Goal: Transaction & Acquisition: Register for event/course

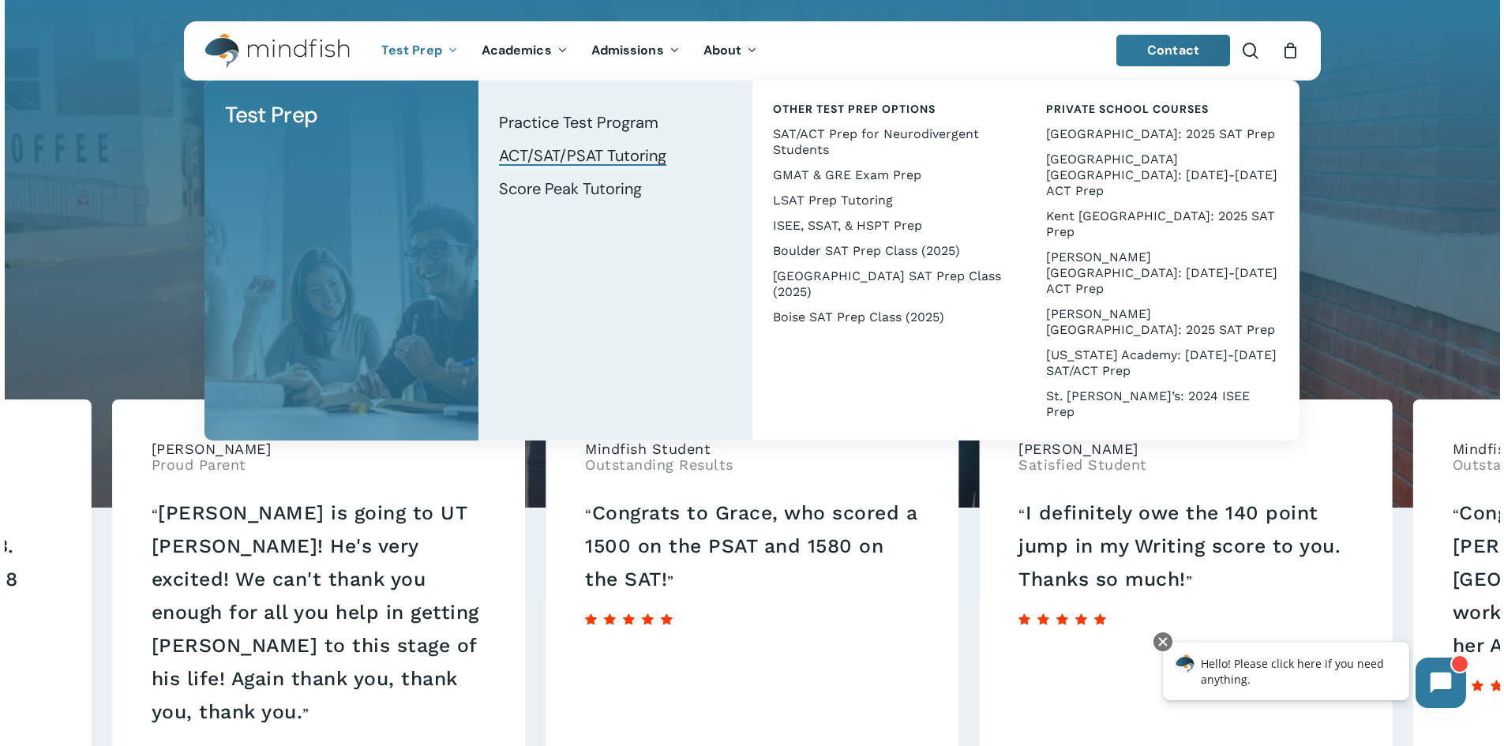
click at [555, 164] on span "ACT/SAT/PSAT Tutoring" at bounding box center [582, 155] width 167 height 21
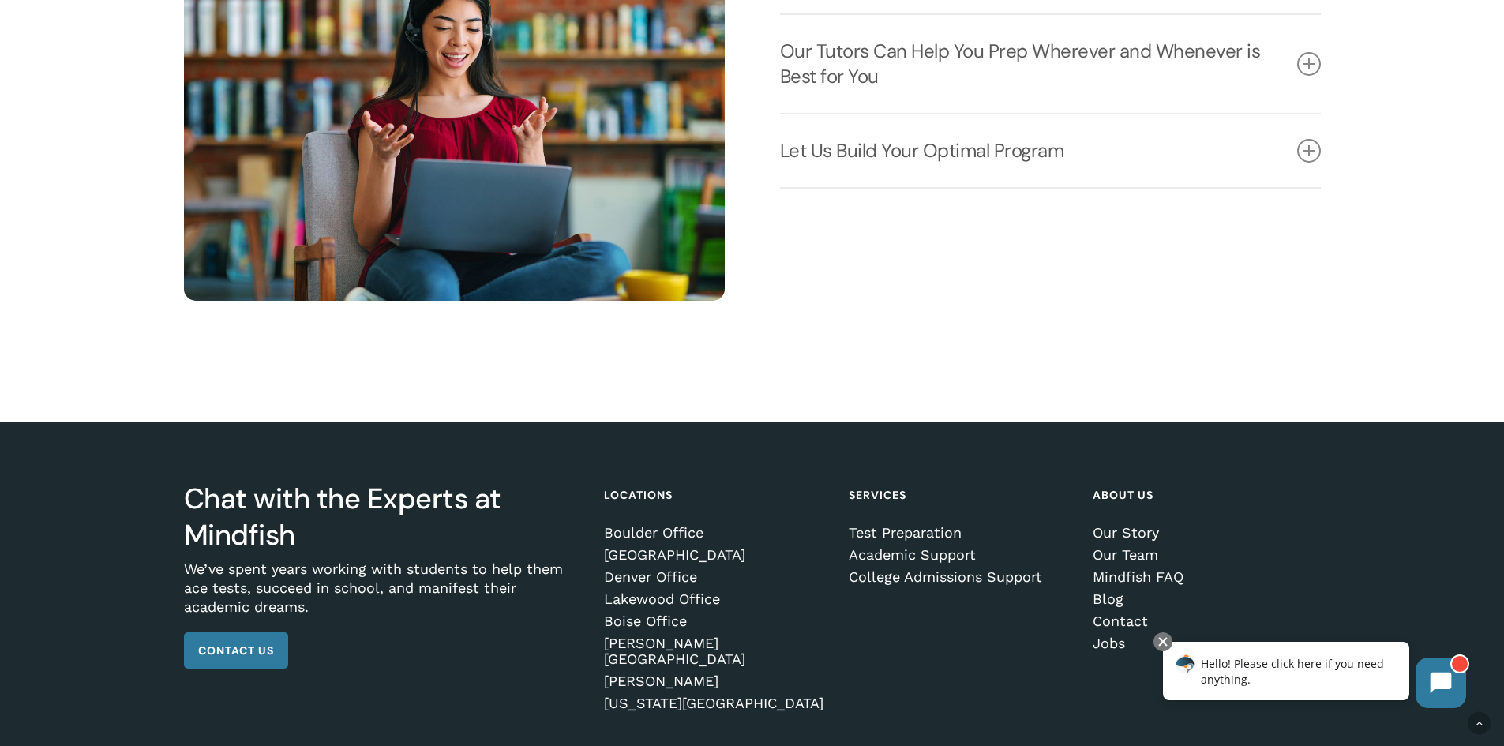
scroll to position [2468, 0]
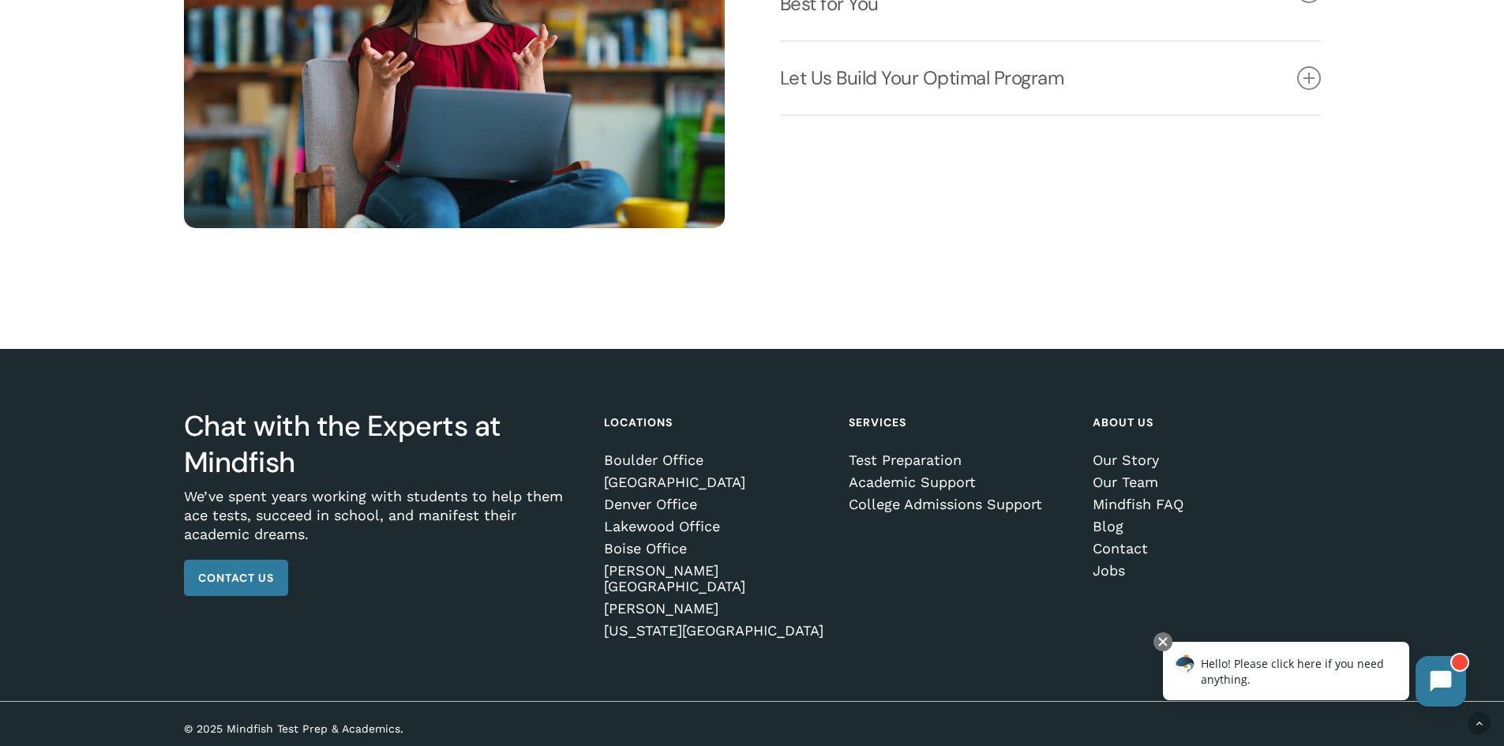
click at [1439, 684] on icon at bounding box center [1441, 681] width 21 height 21
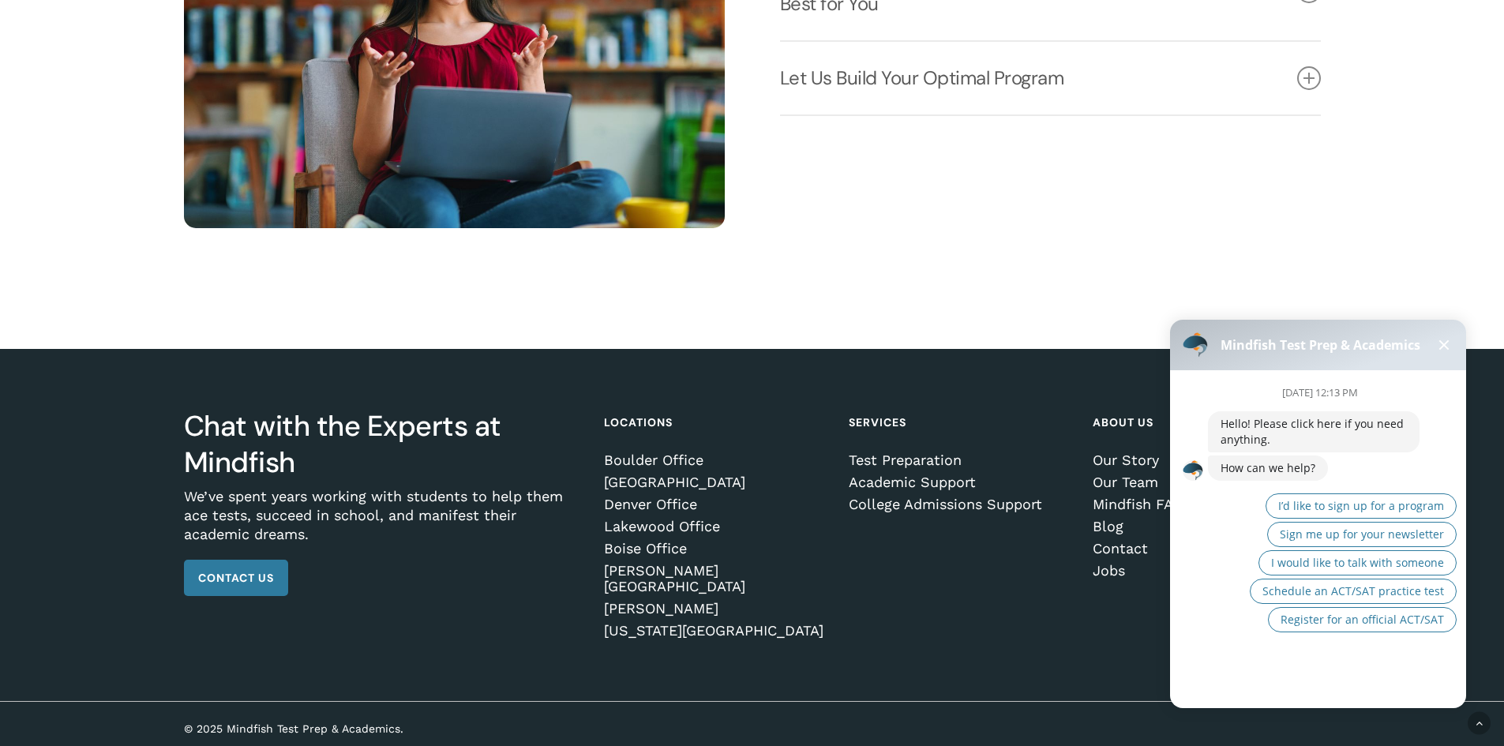
click at [1251, 696] on div at bounding box center [1318, 702] width 296 height 13
click at [1263, 658] on div "August 20th at 12:13 PM Hello! Please click here if you need anything. How can …" at bounding box center [1337, 515] width 258 height 290
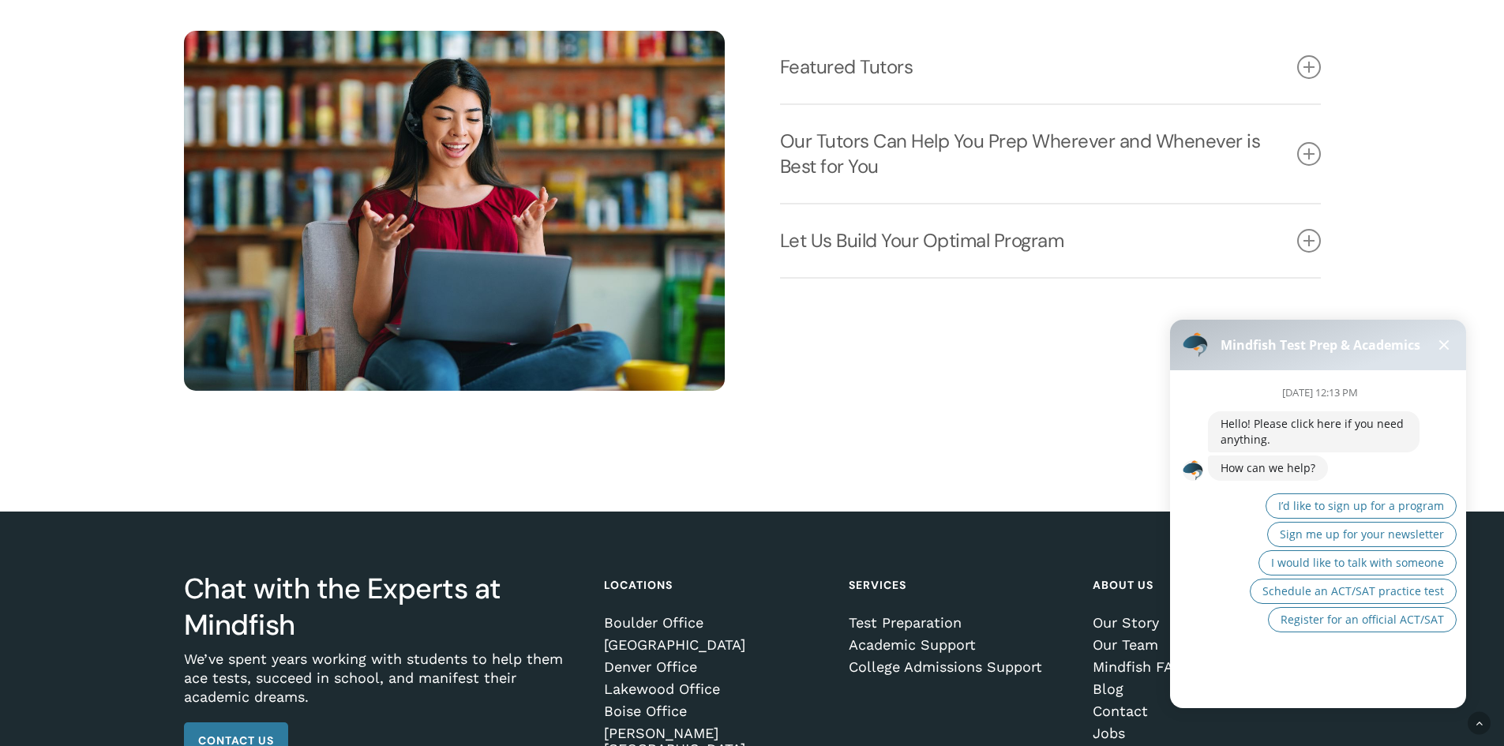
scroll to position [2389, 0]
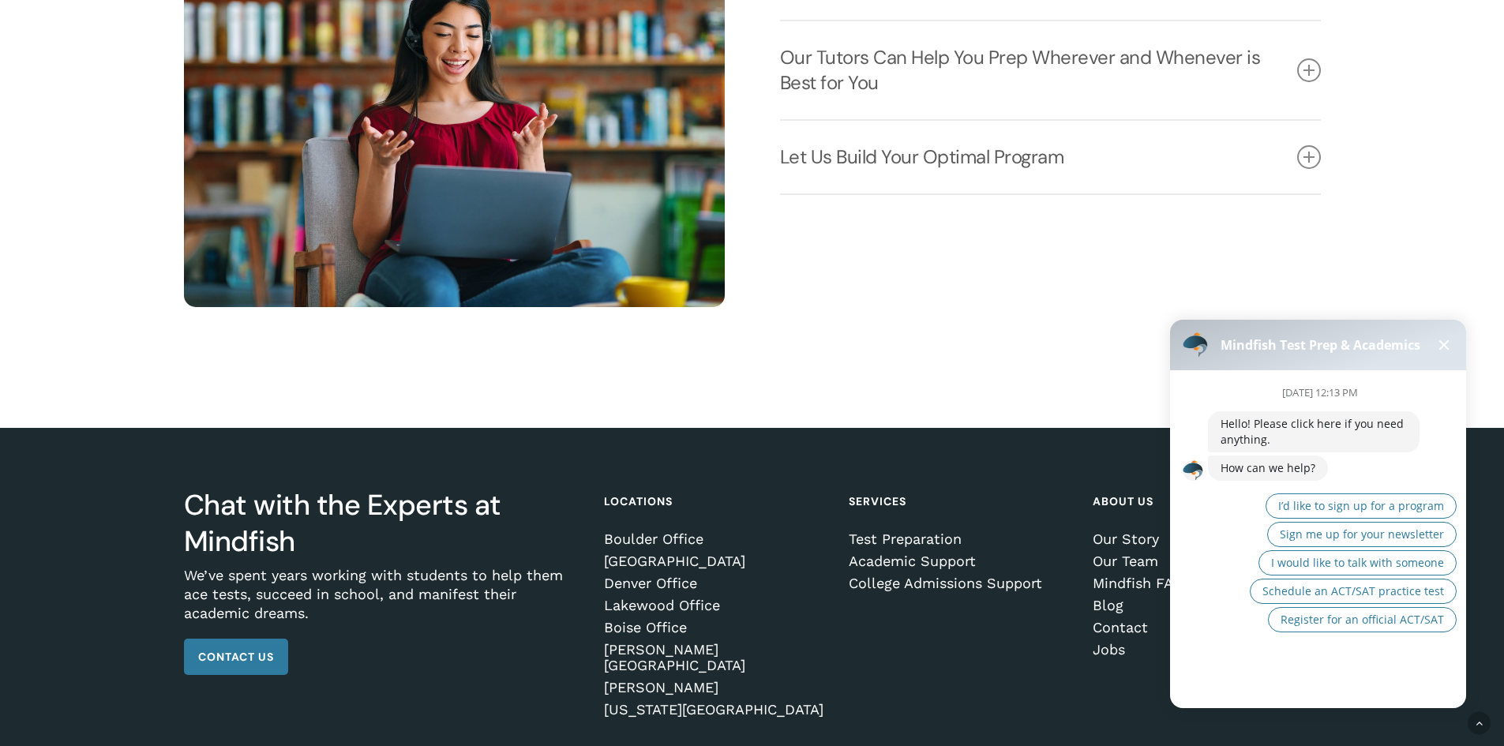
click at [1224, 632] on div "August 20th at 12:13 PM Hello! Please click here if you need anything. How can …" at bounding box center [1337, 515] width 258 height 290
click at [1254, 550] on div "I’d like to sign up for a program Sign me up for your newsletter I would like t…" at bounding box center [1351, 564] width 212 height 142
click at [1245, 654] on div "August 20th at 12:13 PM Hello! Please click here if you need anything. How can …" at bounding box center [1337, 515] width 258 height 290
click at [1437, 352] on button at bounding box center [1443, 345] width 19 height 19
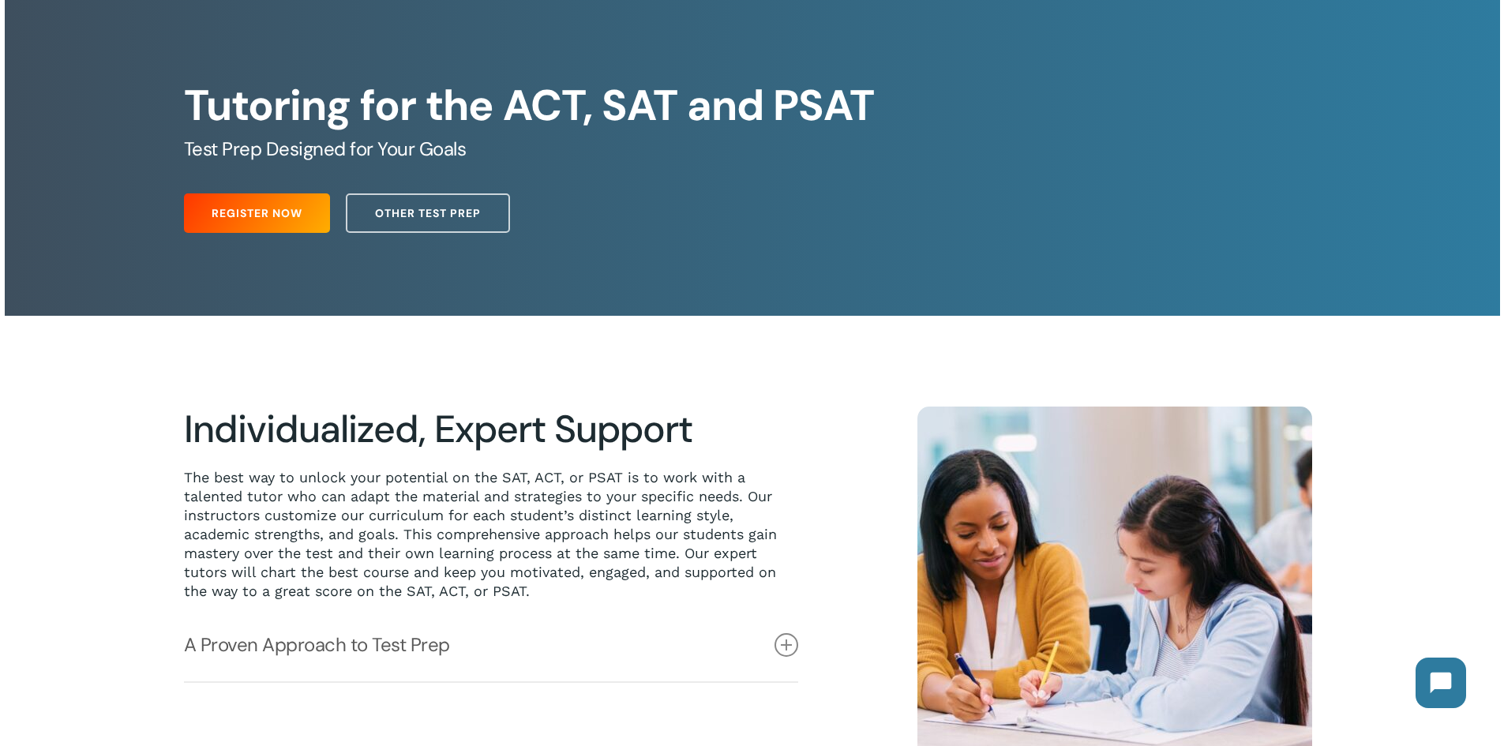
scroll to position [0, 0]
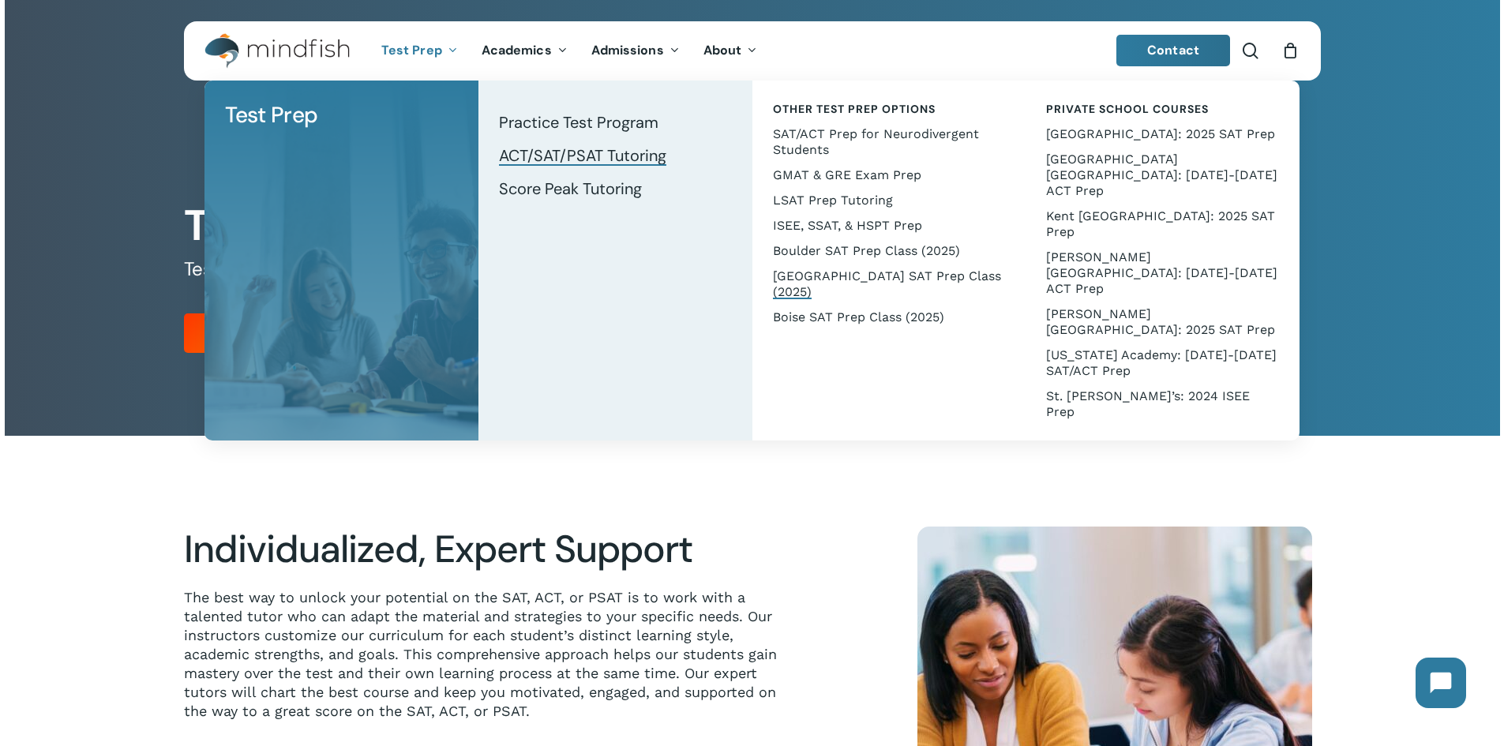
click at [830, 277] on span "[GEOGRAPHIC_DATA] SAT Prep Class (2025)" at bounding box center [887, 283] width 228 height 31
click at [823, 133] on span "SAT/ACT Prep for Neurodivergent Students" at bounding box center [876, 141] width 206 height 31
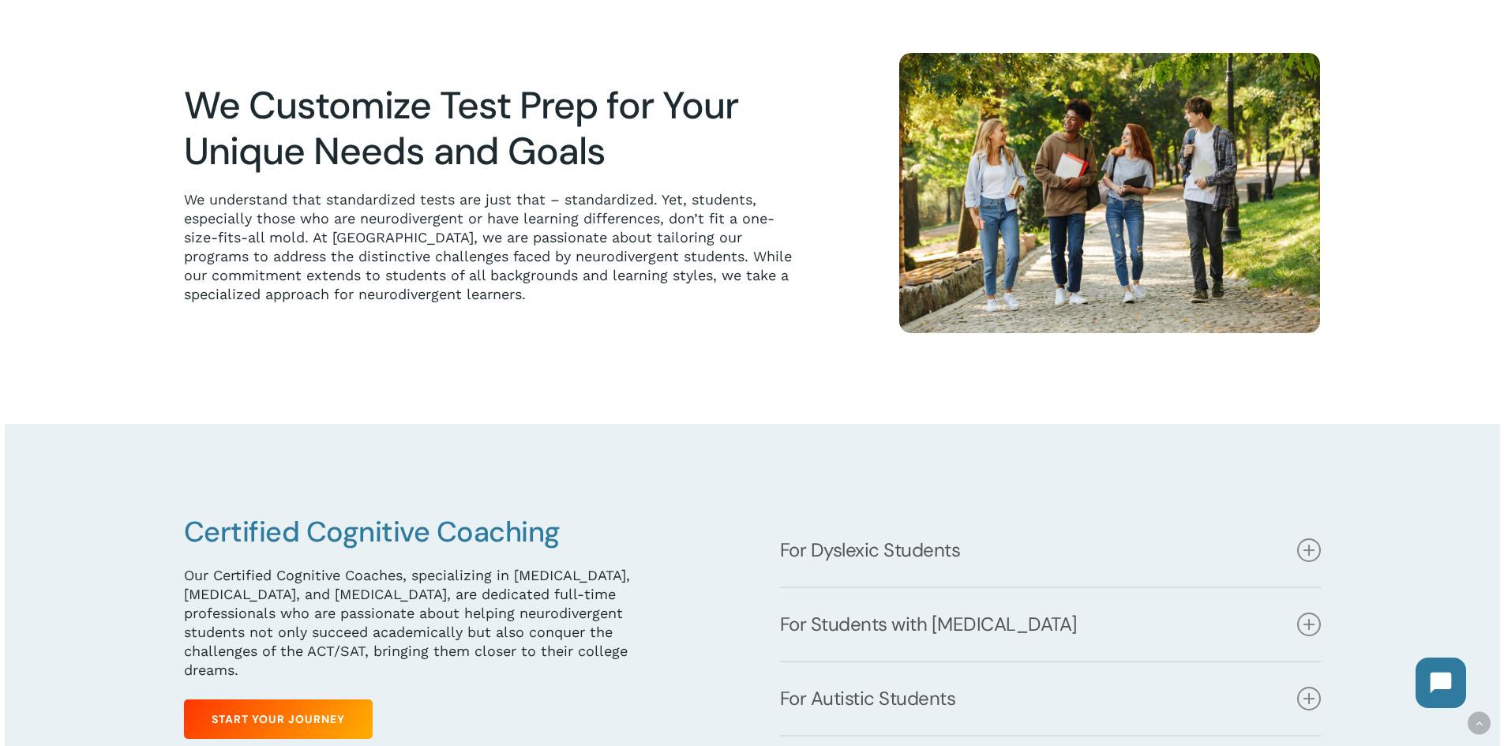
scroll to position [868, 0]
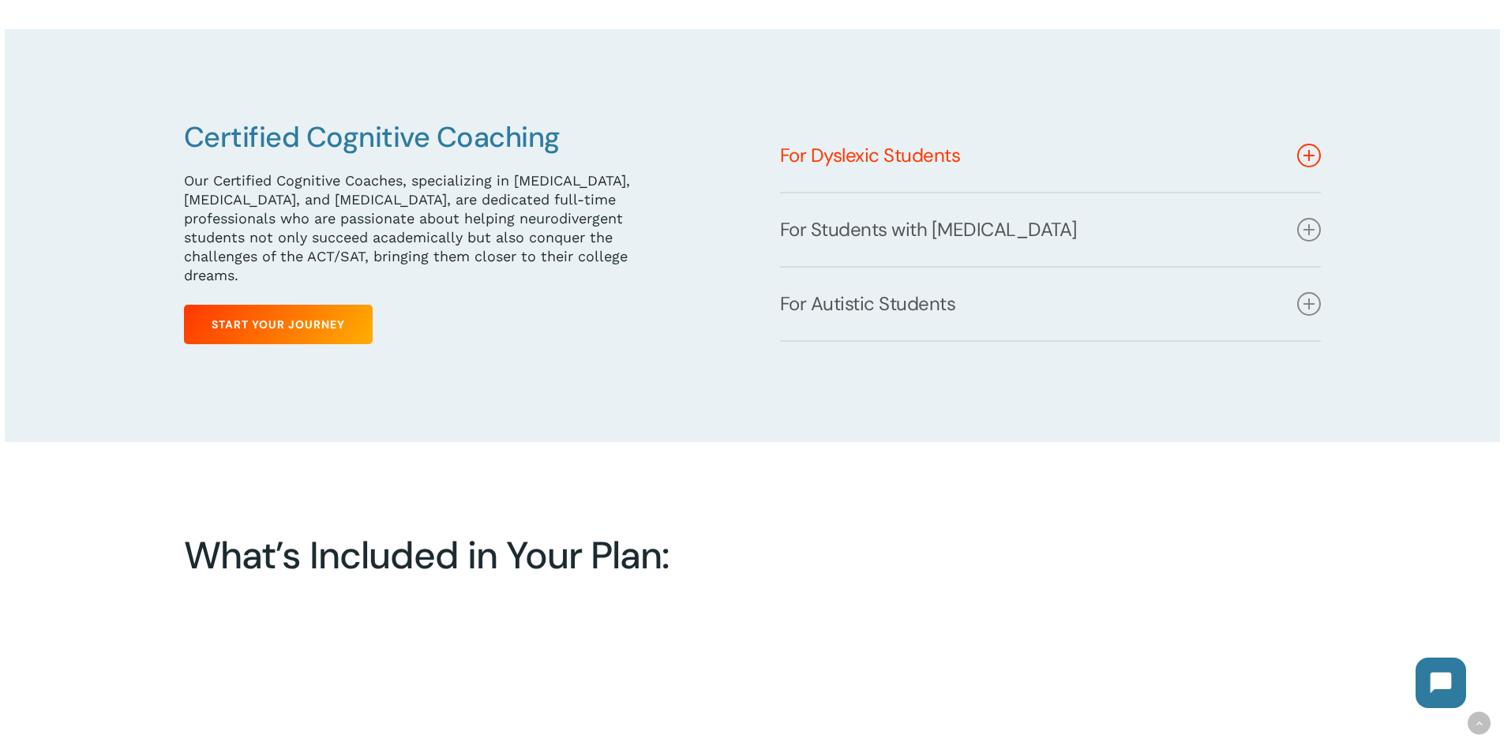
click at [1313, 158] on icon at bounding box center [1309, 156] width 24 height 24
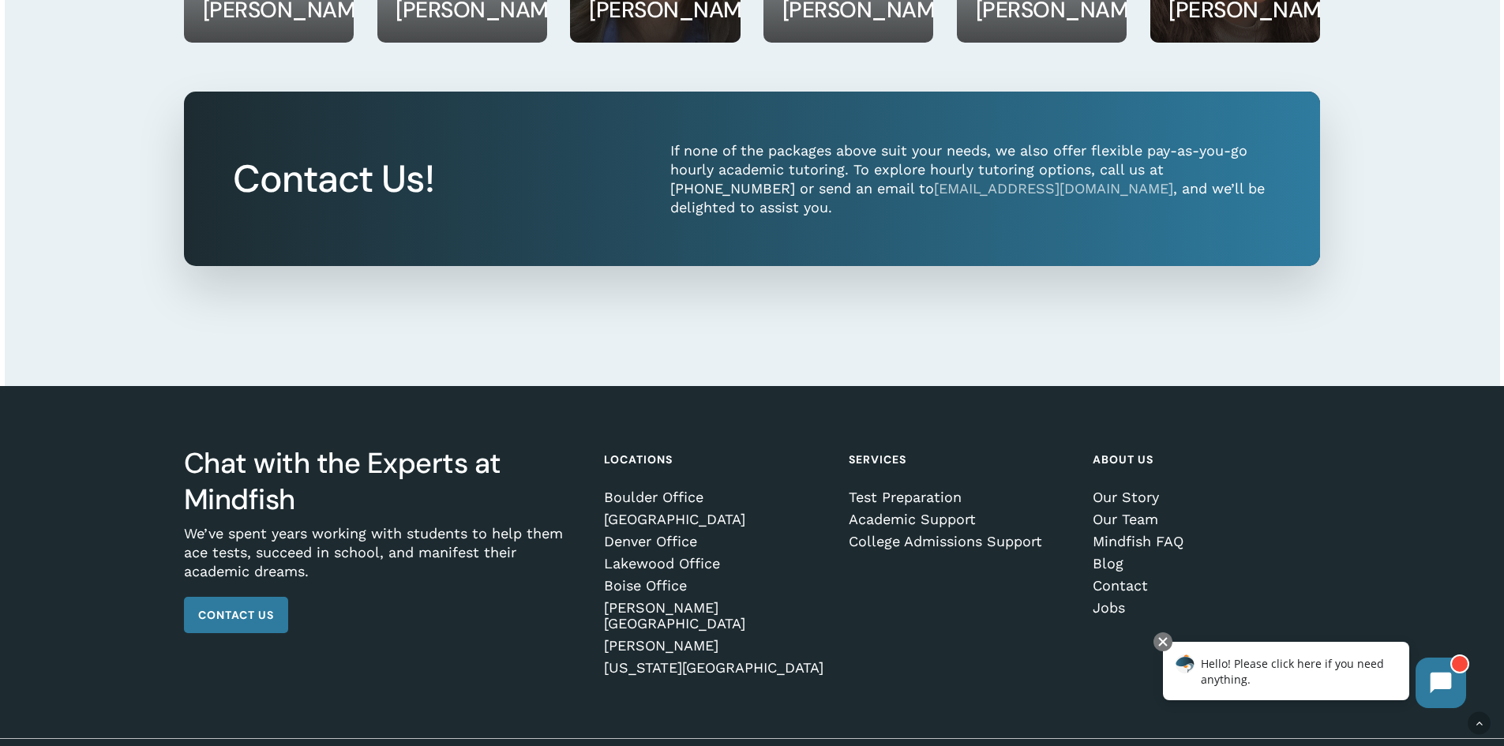
scroll to position [2598, 0]
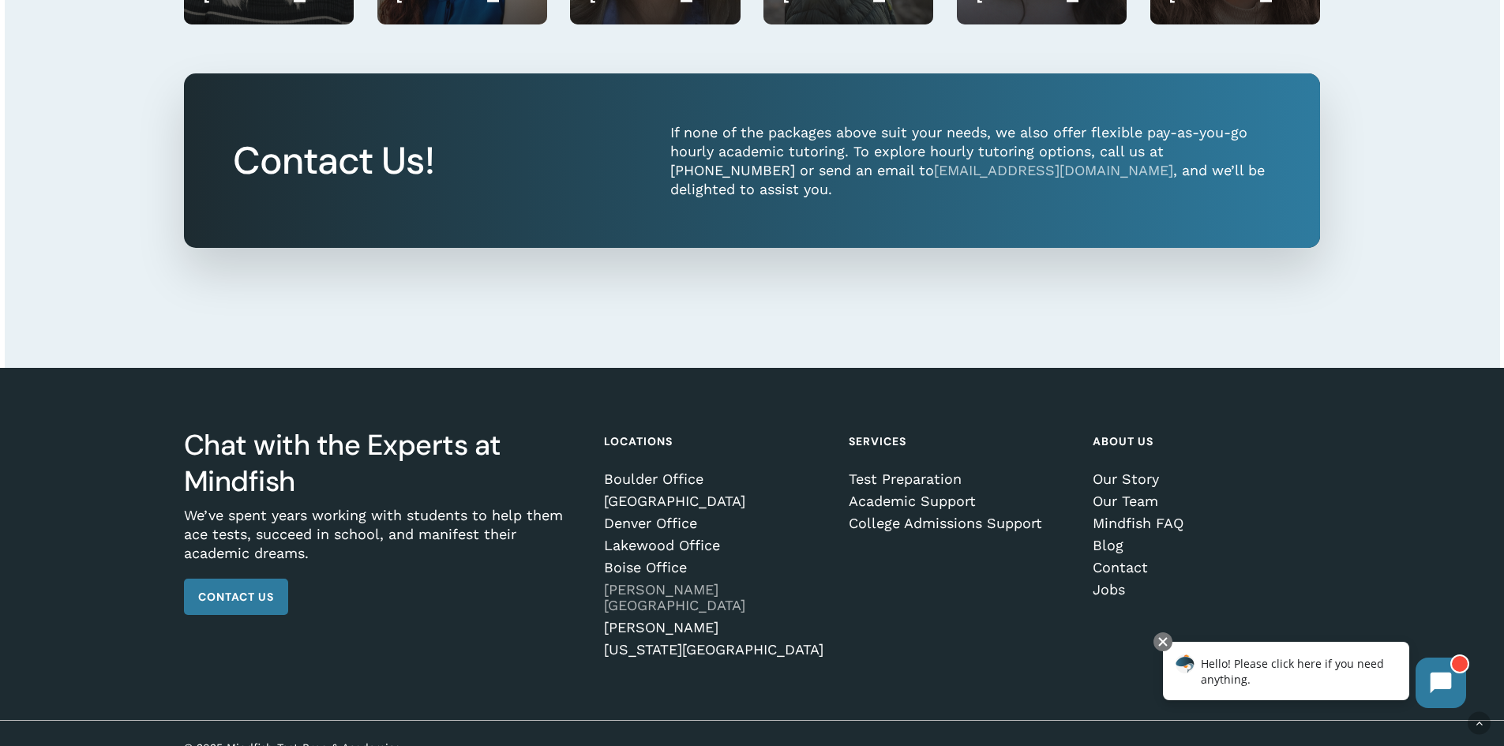
click at [682, 583] on link "[PERSON_NAME][GEOGRAPHIC_DATA]" at bounding box center [715, 598] width 222 height 32
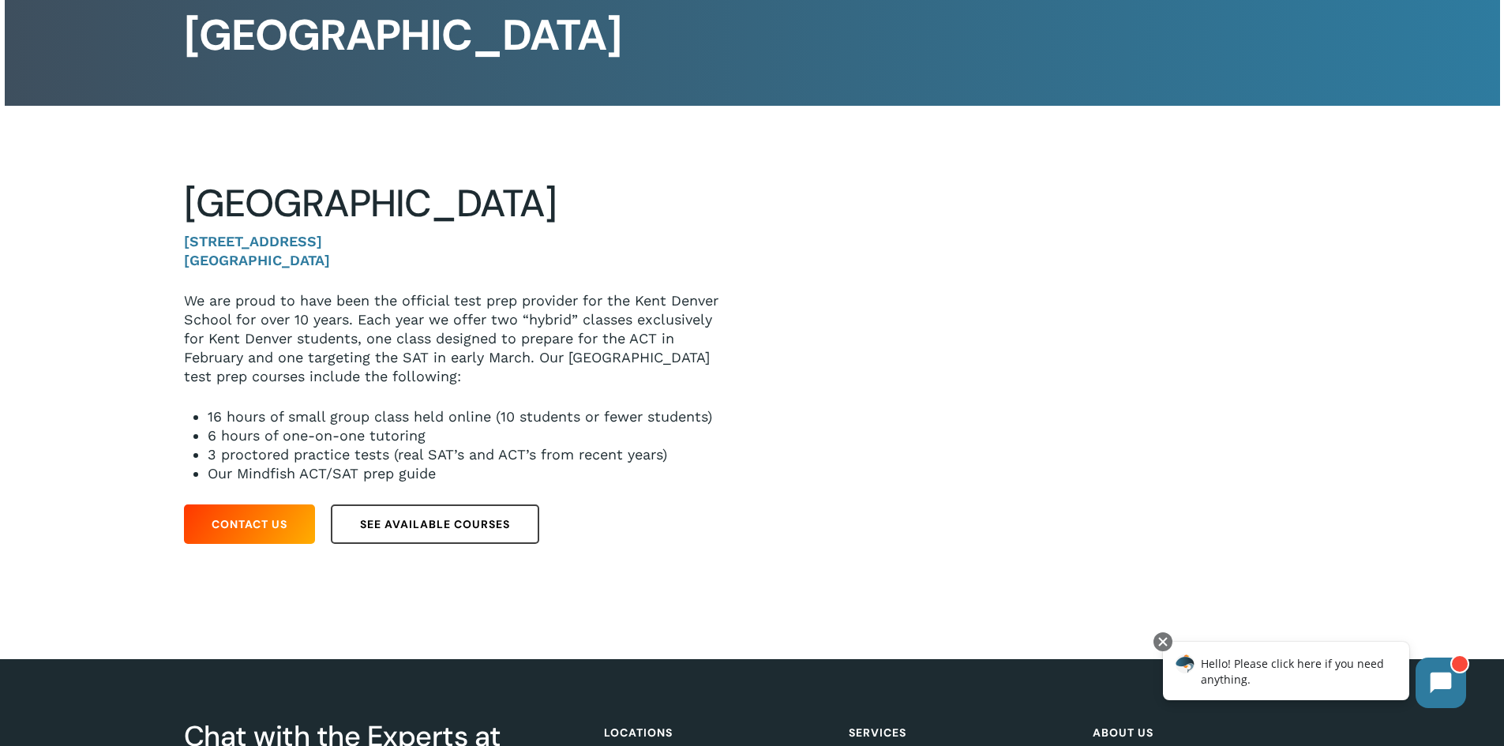
scroll to position [158, 0]
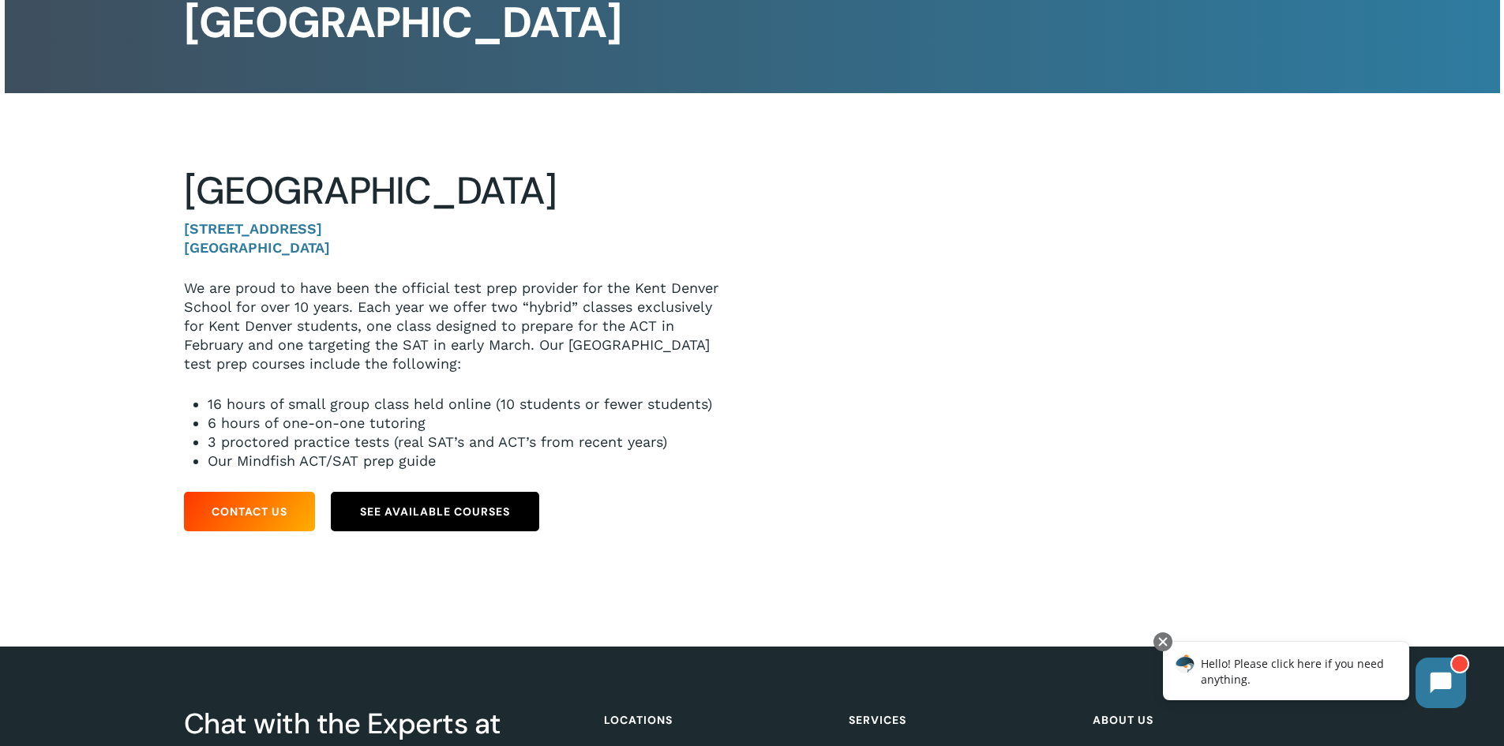
click at [396, 505] on span "See Available Courses" at bounding box center [435, 512] width 150 height 16
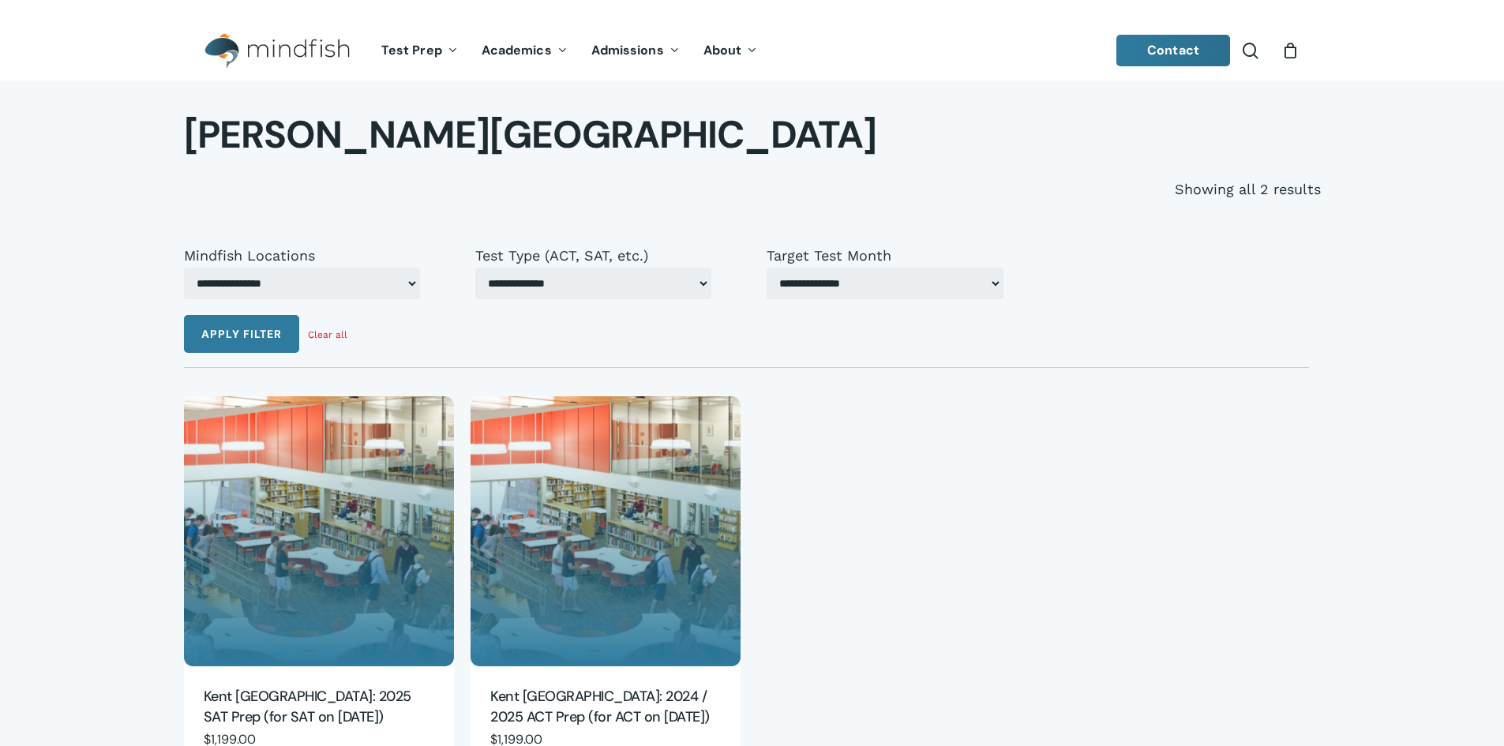
select select "***"
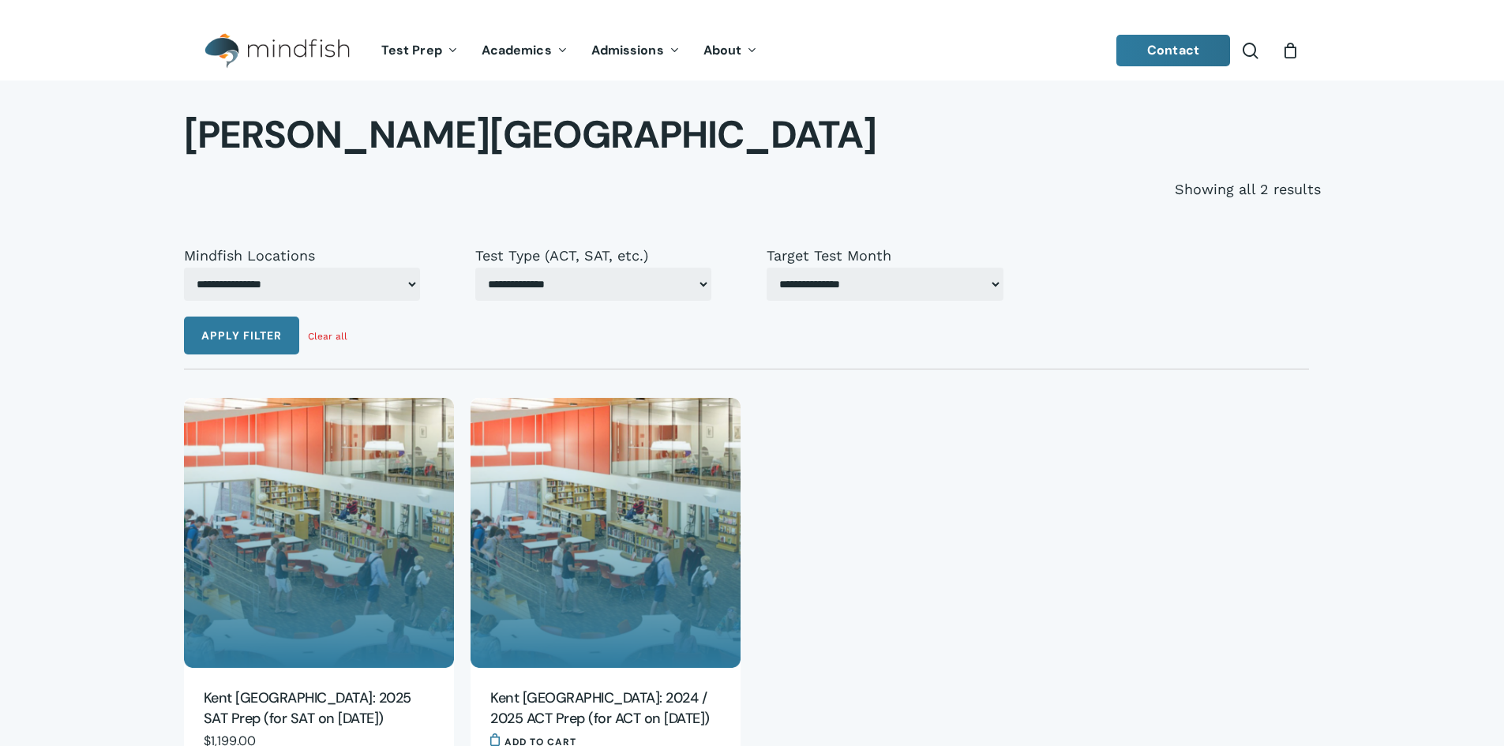
select select "***"
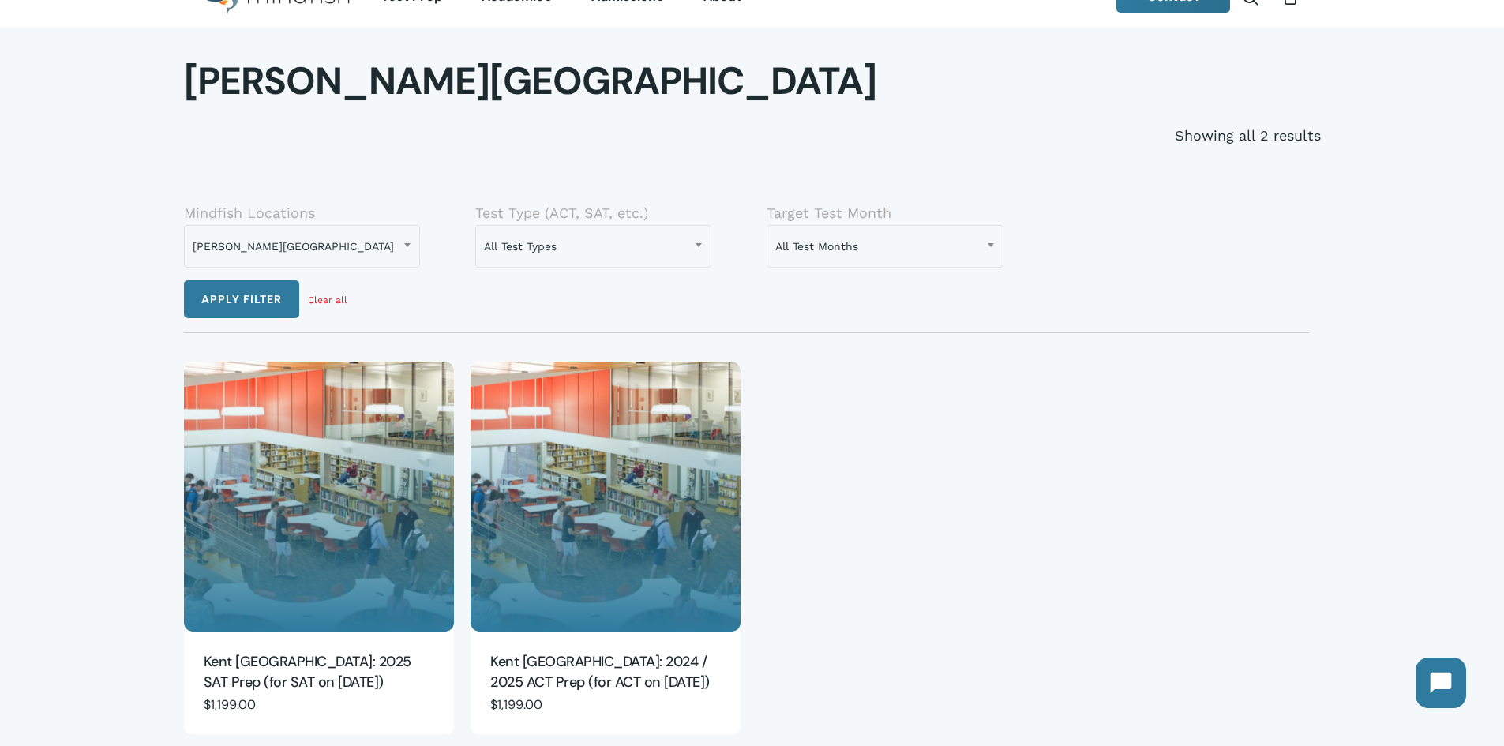
scroll to position [158, 0]
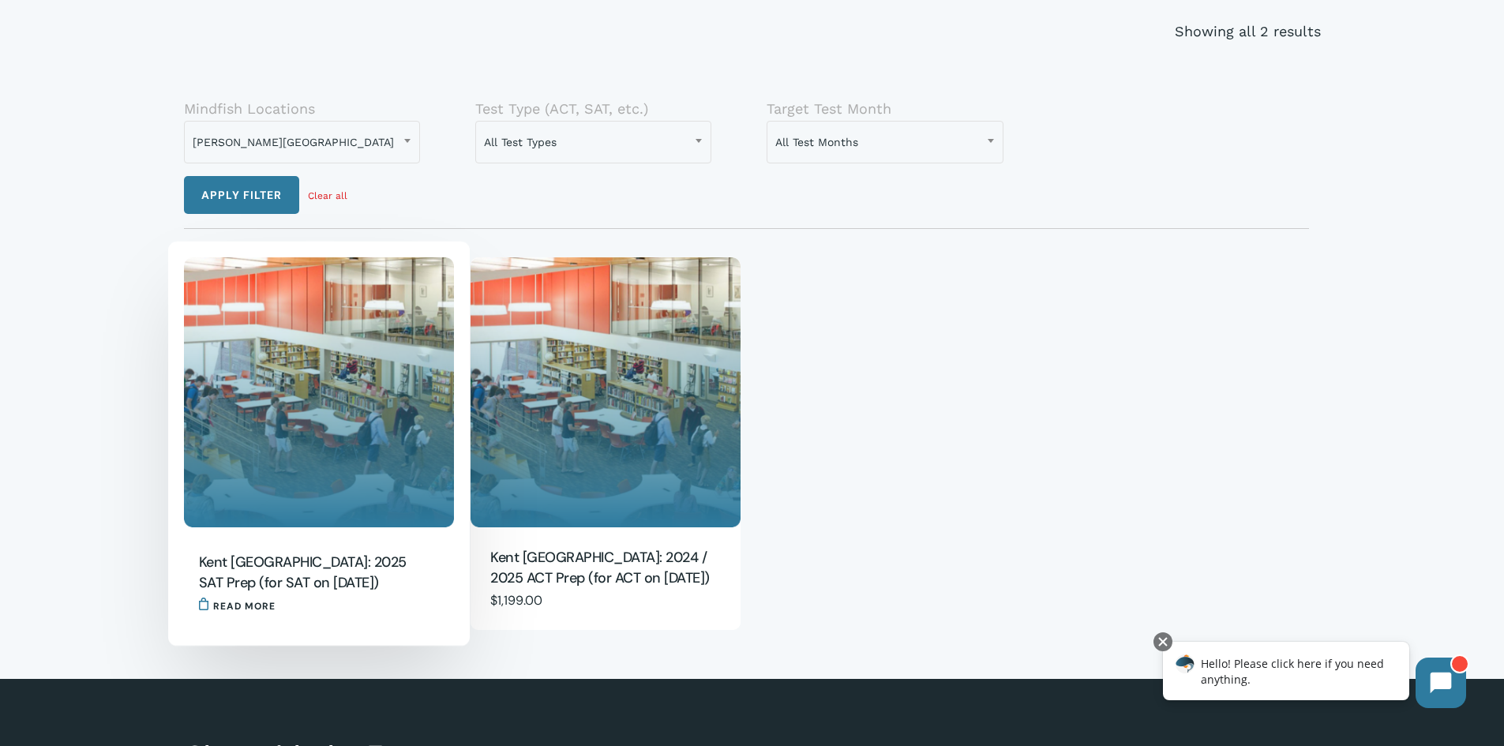
click at [339, 497] on img "Kent Denver: 2025 SAT Prep (for SAT on March 8)" at bounding box center [319, 392] width 270 height 270
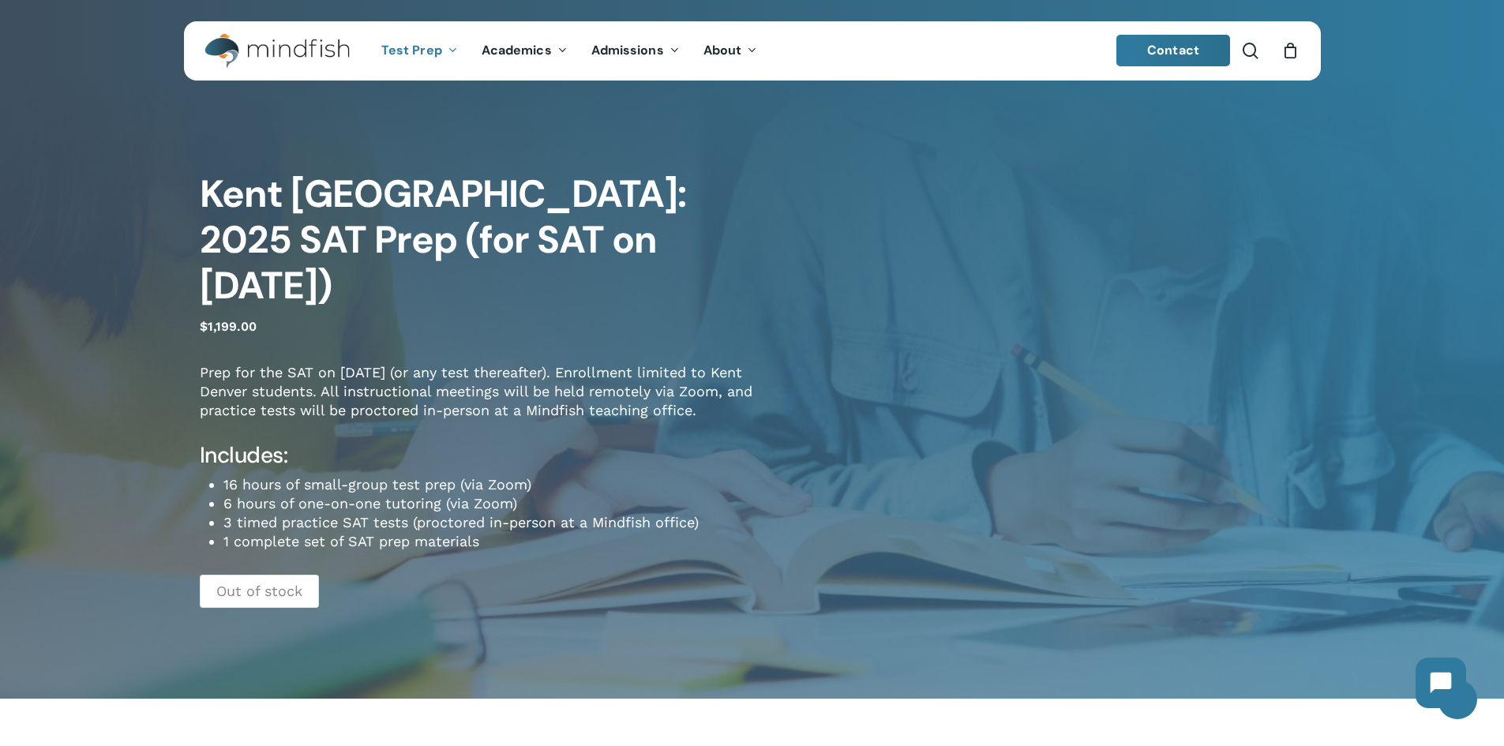
click at [1178, 60] on link "Contact" at bounding box center [1173, 51] width 114 height 32
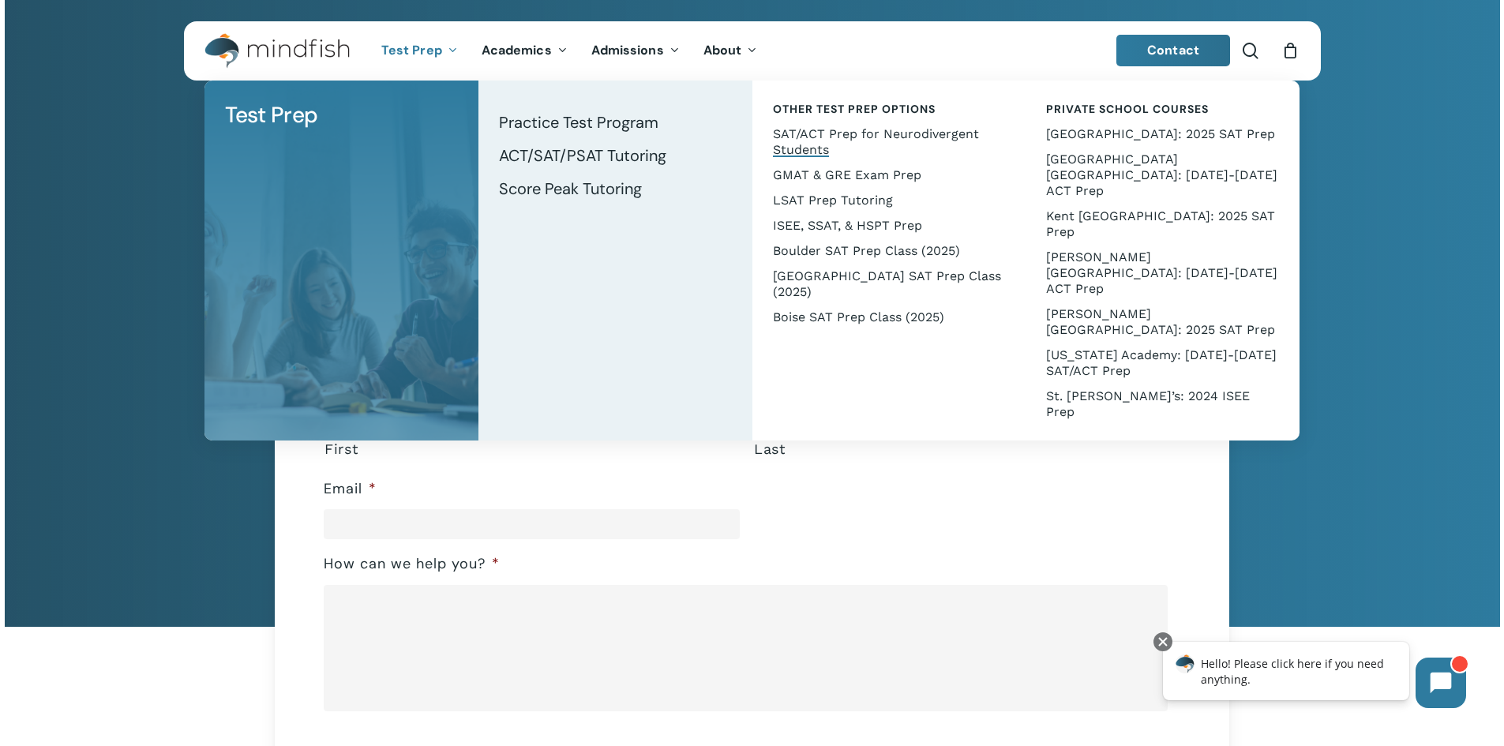
click at [829, 139] on span "SAT/ACT Prep for Neurodivergent Students" at bounding box center [876, 141] width 206 height 31
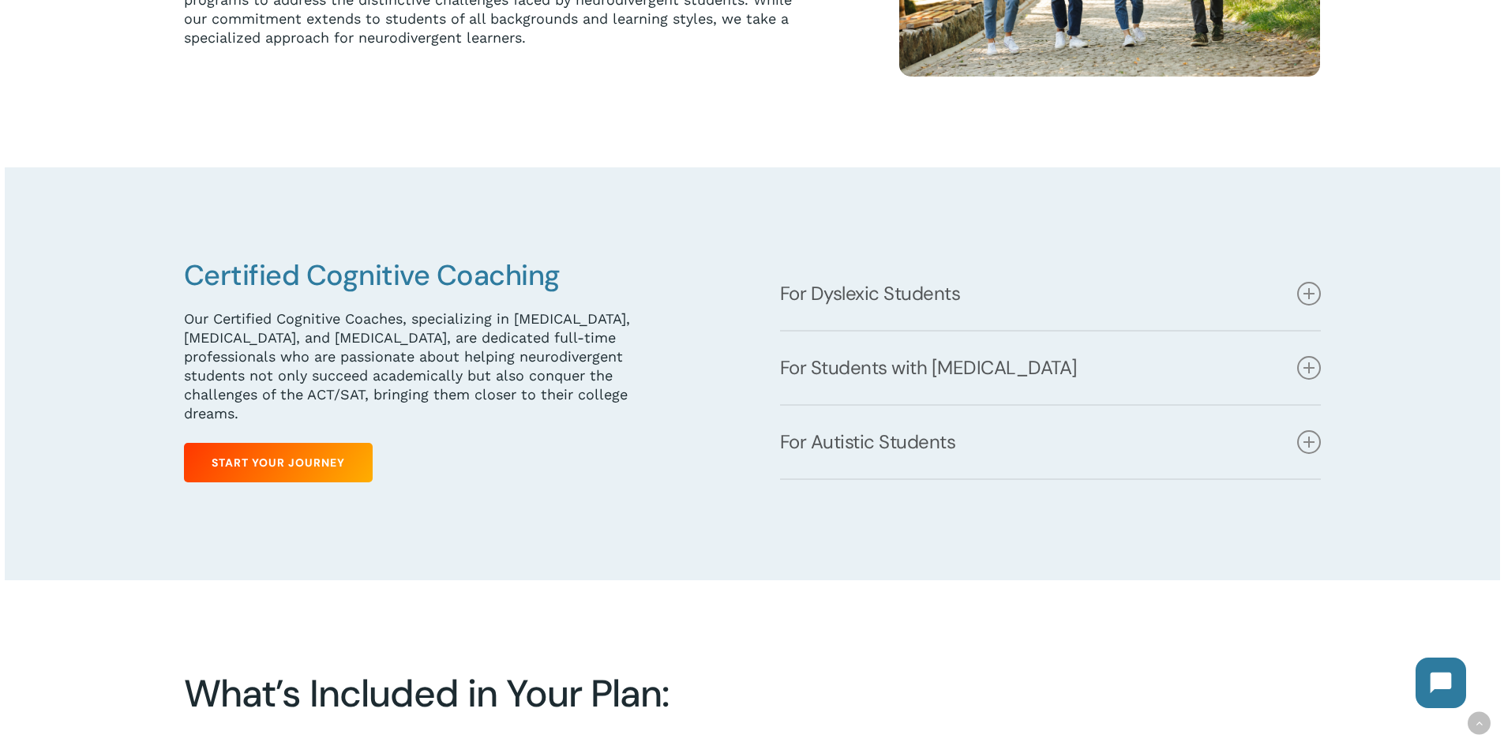
scroll to position [789, 0]
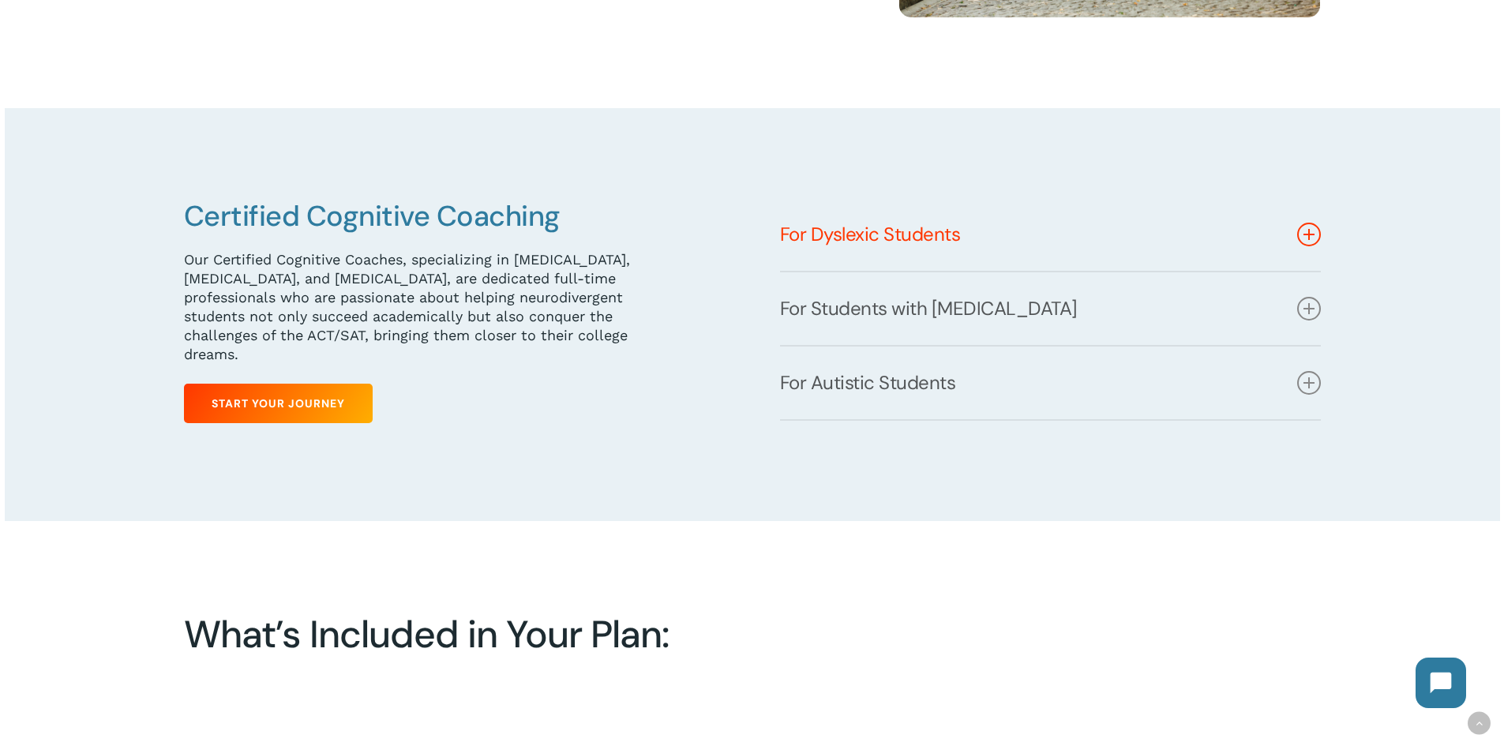
click at [993, 254] on link "For Dyslexic Students" at bounding box center [1050, 234] width 541 height 73
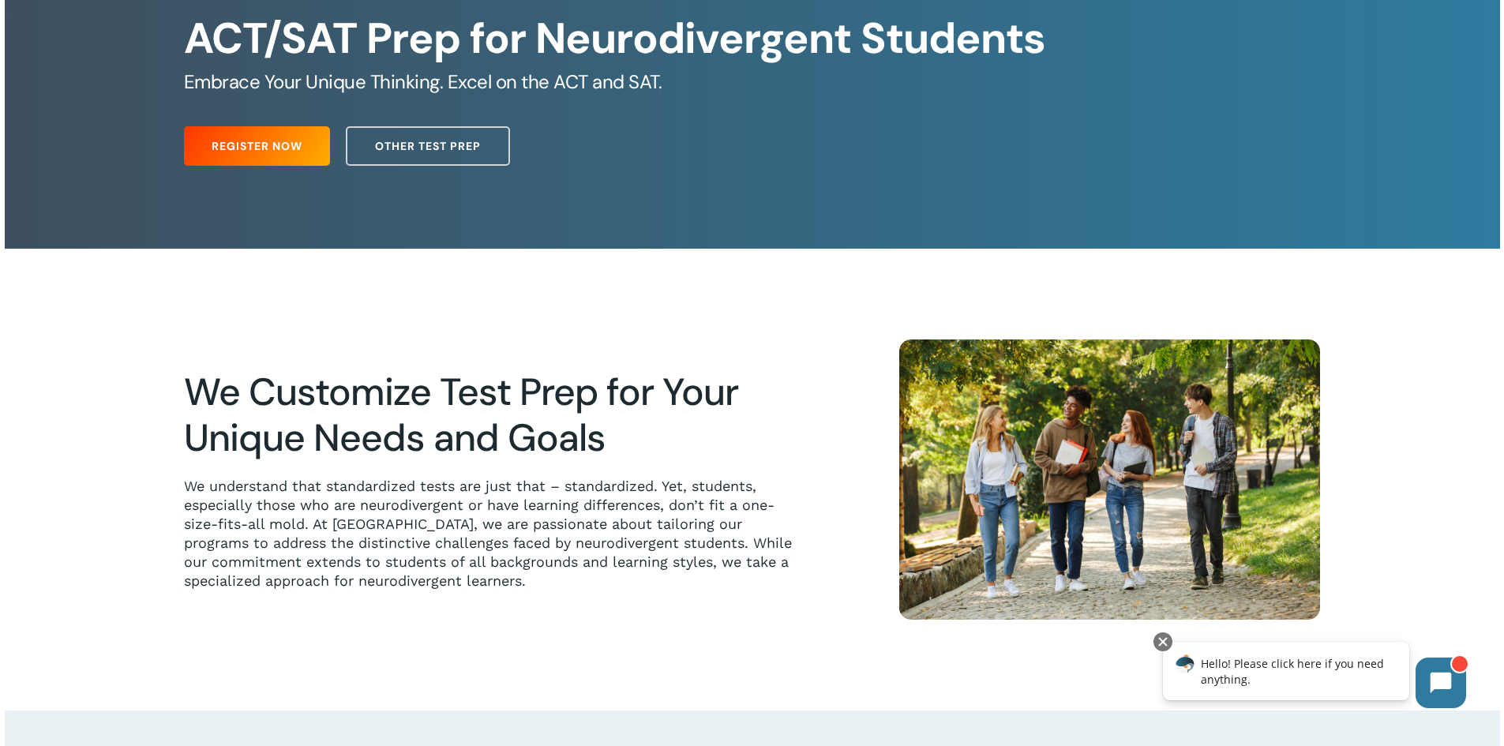
scroll to position [0, 0]
